Goal: Transaction & Acquisition: Book appointment/travel/reservation

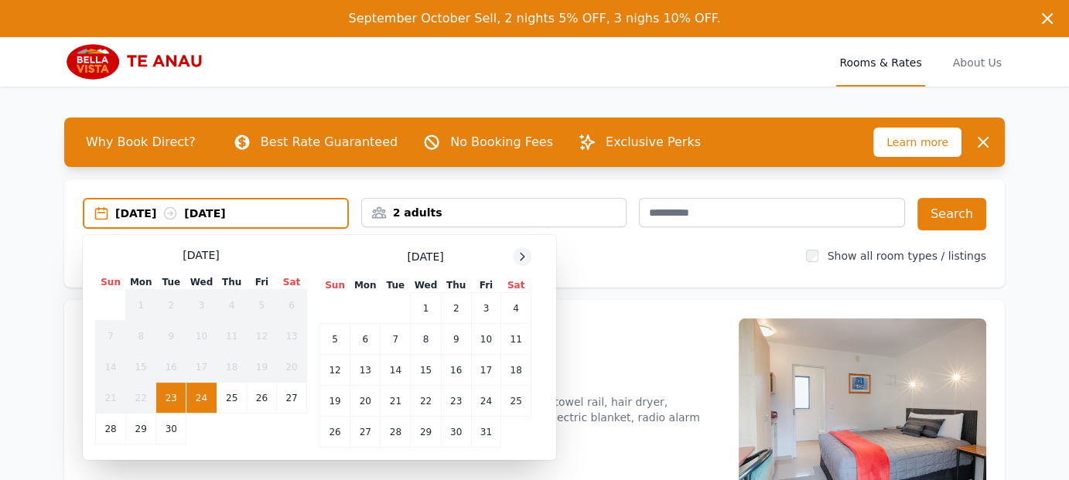
click at [523, 259] on icon at bounding box center [522, 257] width 12 height 12
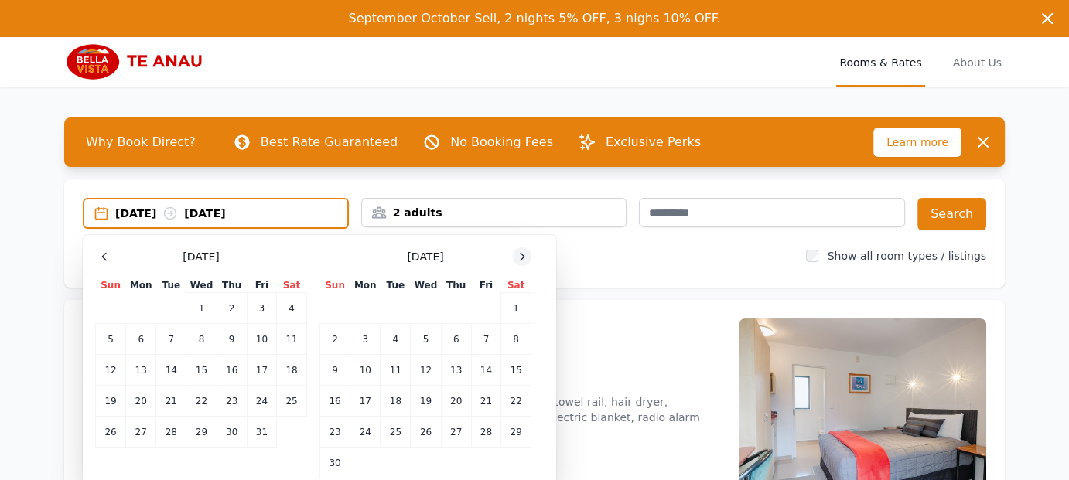
click at [522, 259] on icon at bounding box center [522, 257] width 12 height 12
click at [517, 257] on icon at bounding box center [522, 257] width 12 height 12
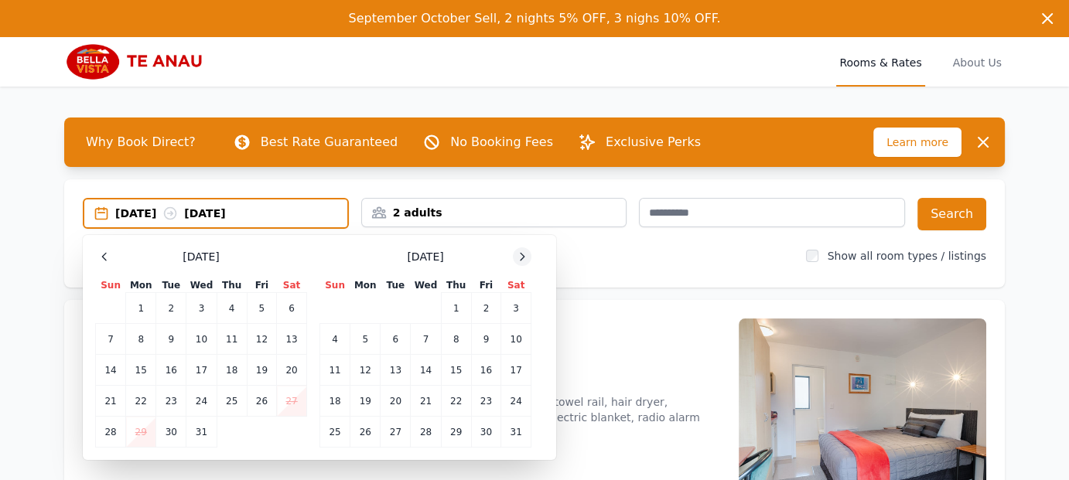
click at [517, 257] on icon at bounding box center [522, 257] width 12 height 12
click at [487, 370] on td "20" at bounding box center [485, 370] width 29 height 31
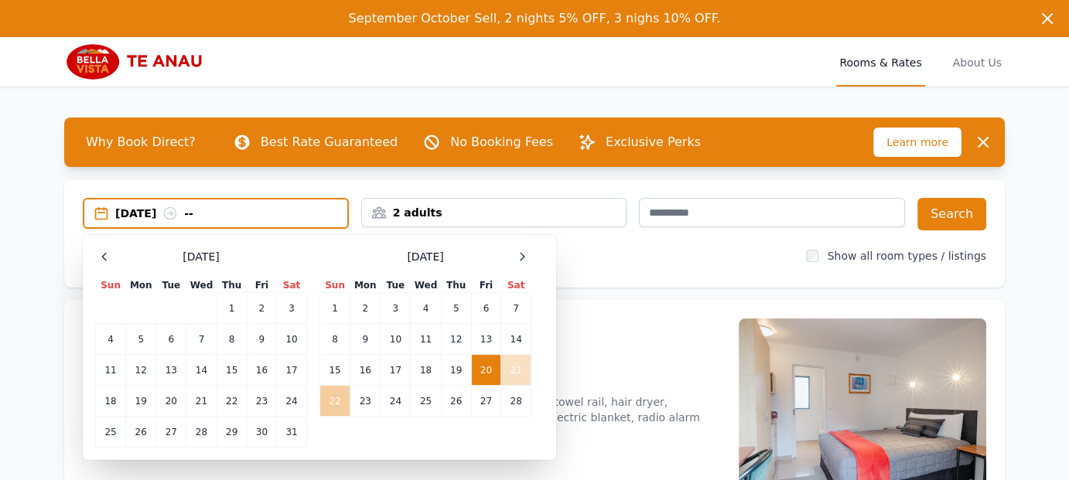
click at [339, 394] on td "22" at bounding box center [335, 401] width 30 height 31
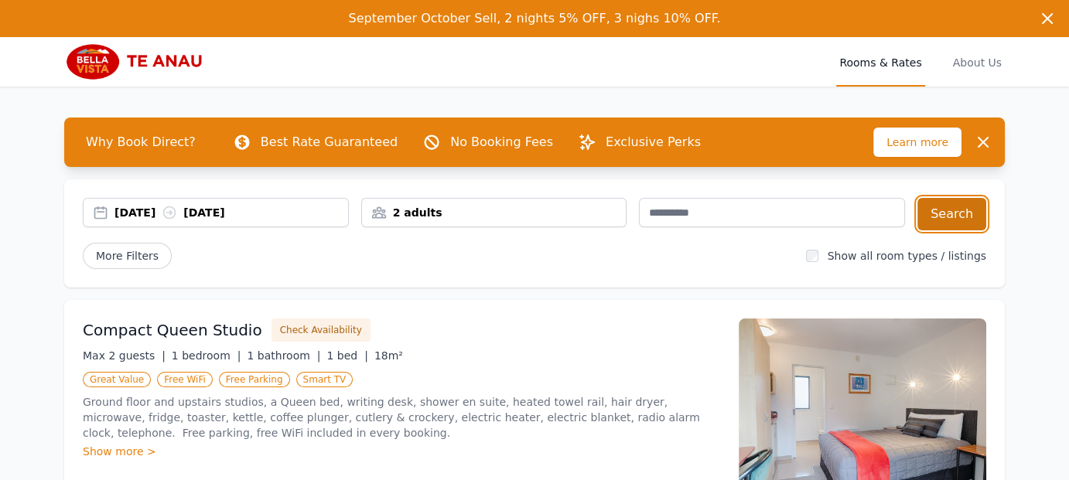
click at [963, 211] on button "Search" at bounding box center [951, 214] width 69 height 32
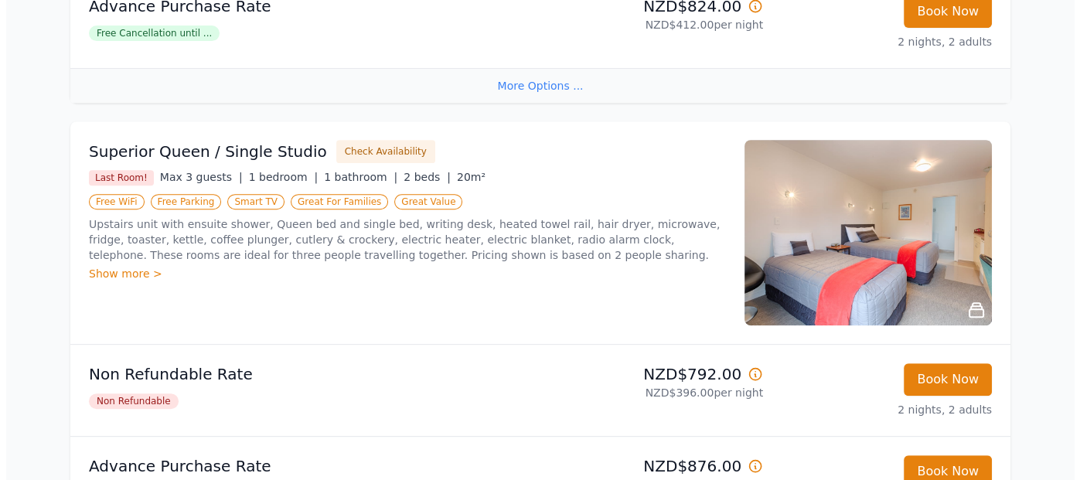
scroll to position [619, 0]
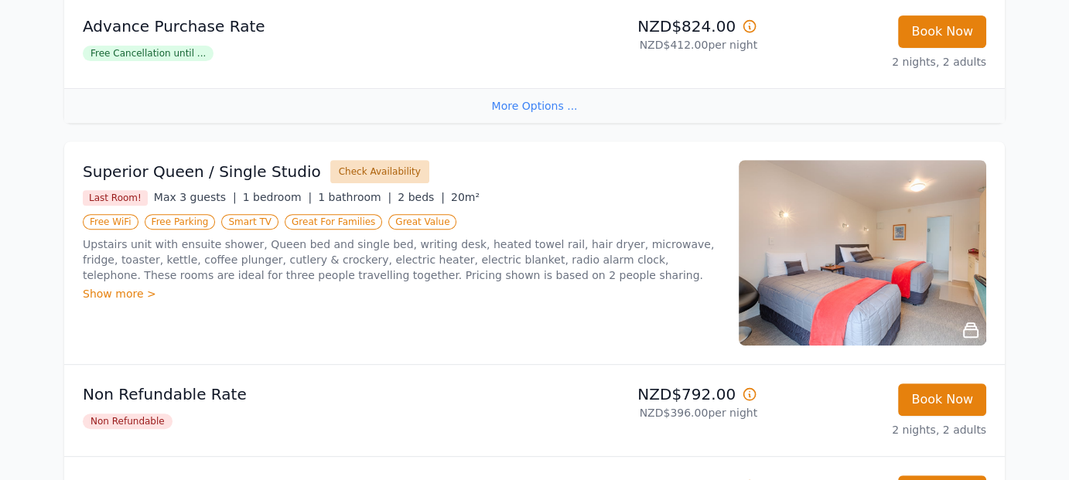
click at [369, 168] on button "Check Availability" at bounding box center [379, 171] width 99 height 23
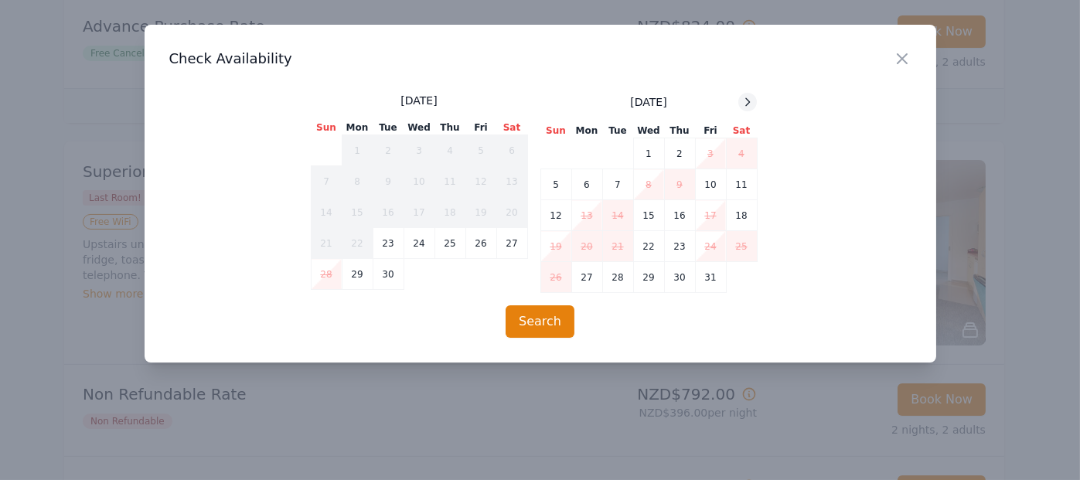
click at [748, 102] on icon at bounding box center [748, 102] width 12 height 12
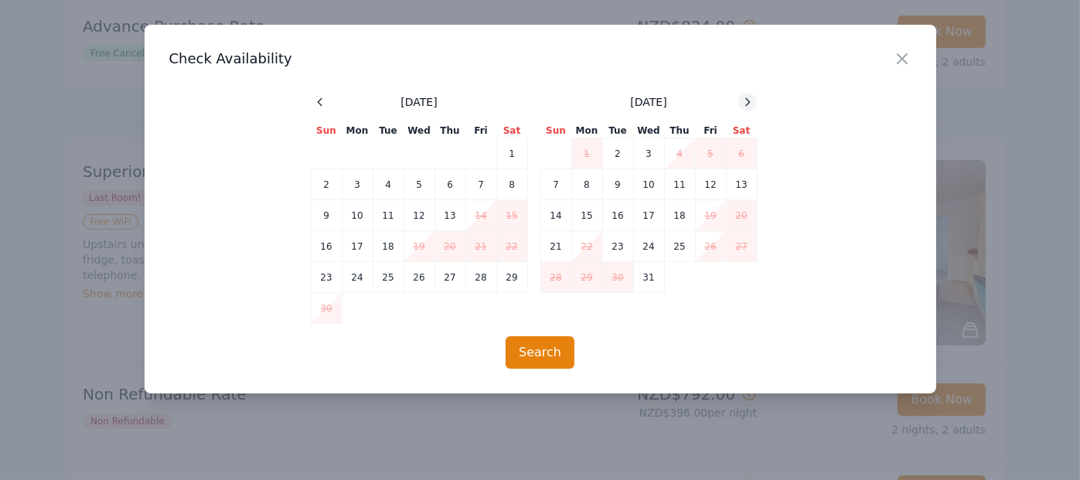
click at [748, 102] on icon at bounding box center [748, 102] width 12 height 12
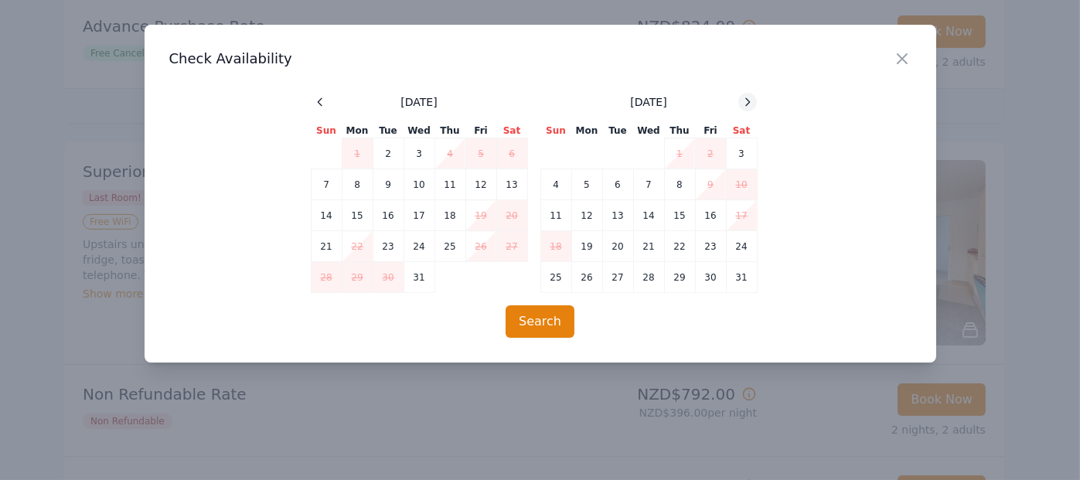
click at [743, 102] on icon at bounding box center [748, 102] width 12 height 12
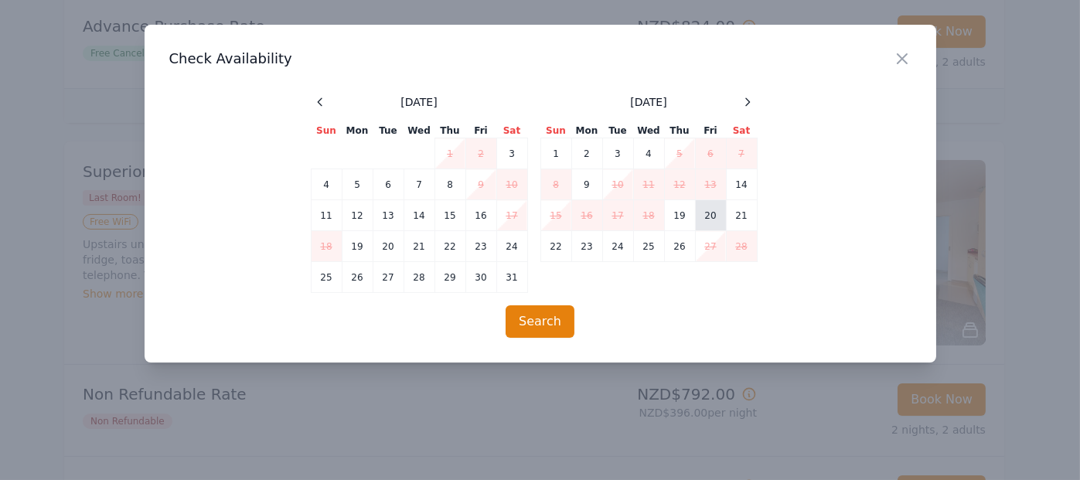
click at [711, 213] on td "20" at bounding box center [710, 215] width 31 height 31
click at [557, 244] on td "22" at bounding box center [555, 246] width 31 height 31
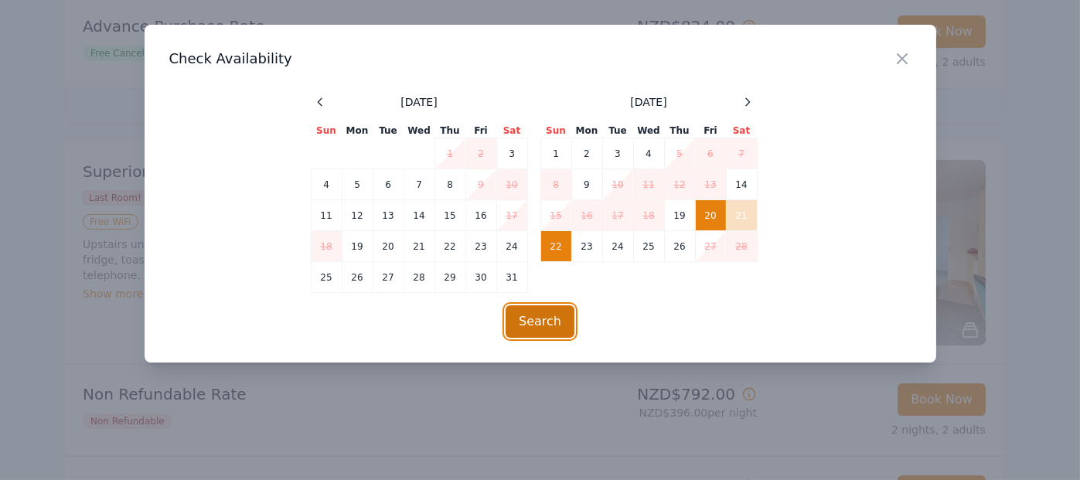
click at [528, 318] on button "Search" at bounding box center [540, 321] width 69 height 32
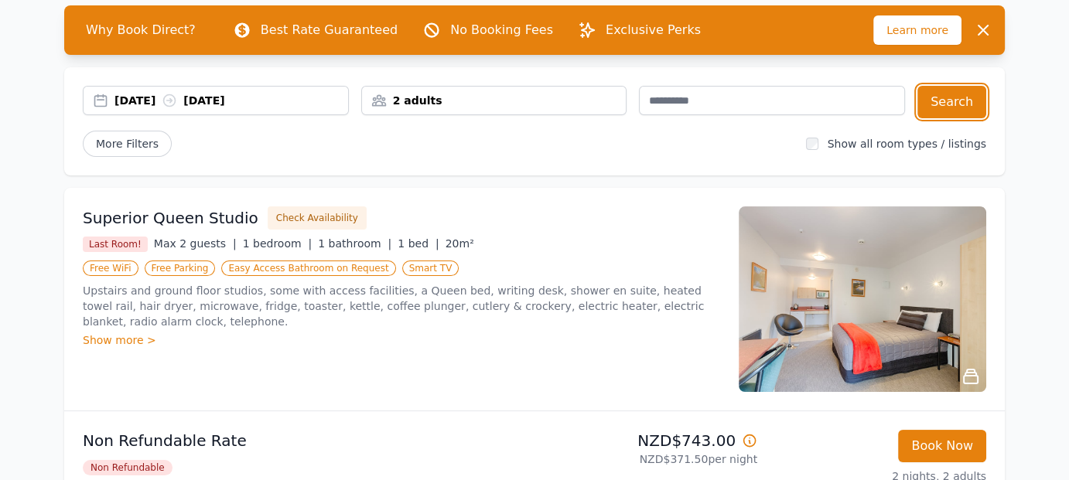
scroll to position [309, 0]
